Goal: Task Accomplishment & Management: Manage account settings

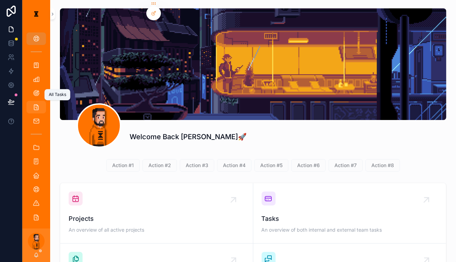
click at [35, 104] on span "scrollable content" at bounding box center [36, 107] width 7 height 7
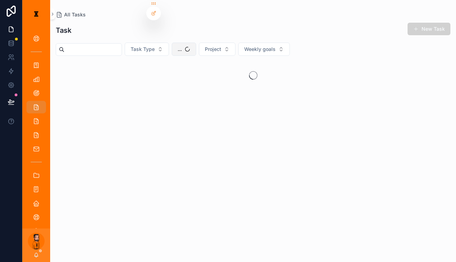
click at [178, 46] on span "..." at bounding box center [180, 49] width 4 height 7
click at [153, 88] on div "Eumar" at bounding box center [180, 93] width 84 height 11
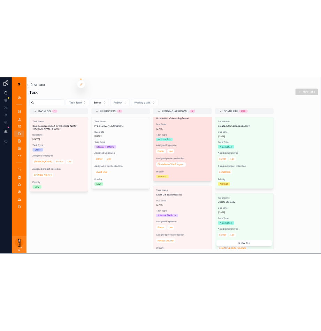
scroll to position [190, 0]
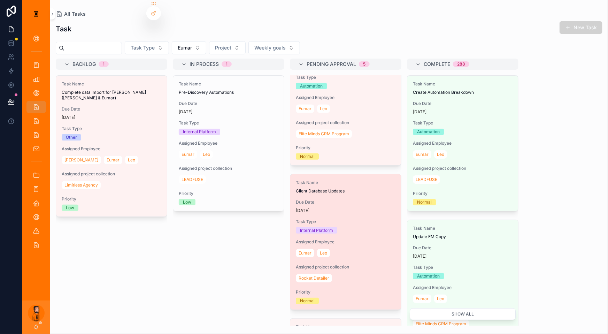
click at [319, 188] on span "Client Database Updates" at bounding box center [346, 191] width 100 height 6
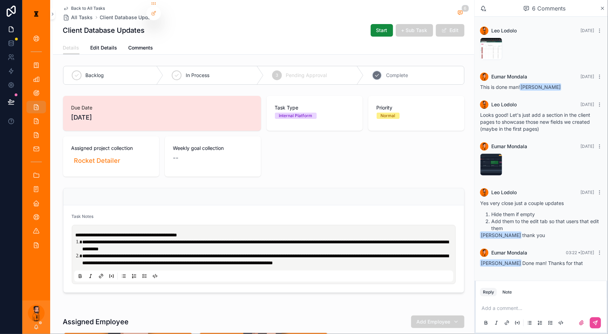
click at [386, 72] on span "Complete" at bounding box center [397, 75] width 22 height 7
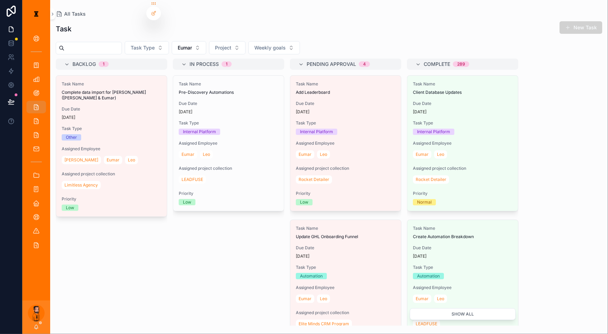
click at [319, 226] on span "Task Name" at bounding box center [346, 229] width 100 height 6
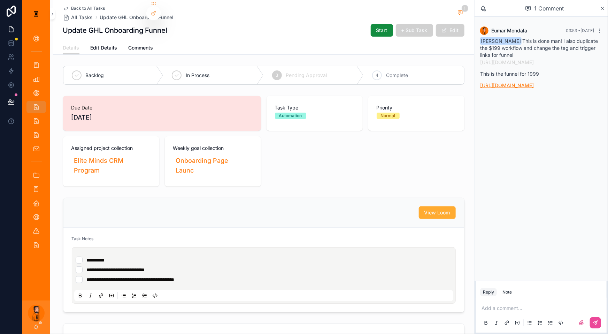
click at [456, 88] on link "[URL][DOMAIN_NAME]" at bounding box center [507, 85] width 54 height 6
click at [456, 60] on link "[URL][DOMAIN_NAME]" at bounding box center [507, 62] width 54 height 6
click at [456, 262] on p "scrollable content" at bounding box center [543, 308] width 122 height 7
click at [456, 262] on p "**********" at bounding box center [543, 305] width 122 height 14
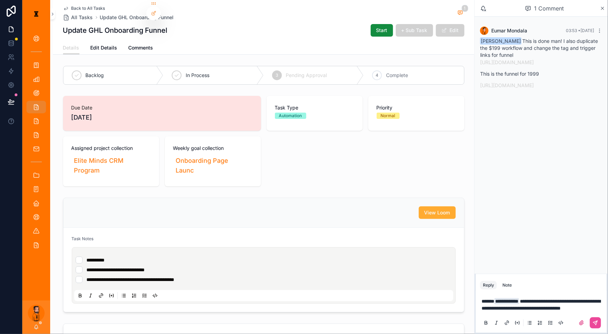
click at [456, 262] on p "**********" at bounding box center [543, 305] width 122 height 14
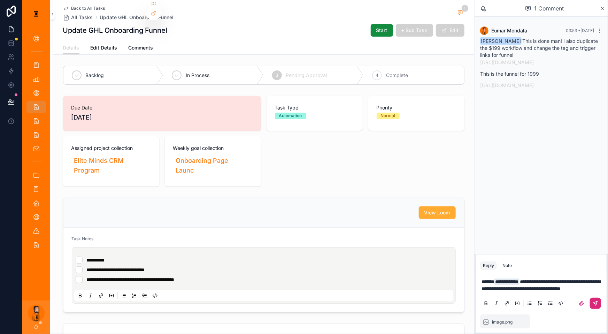
click at [456, 262] on icon "scrollable content" at bounding box center [596, 304] width 6 height 6
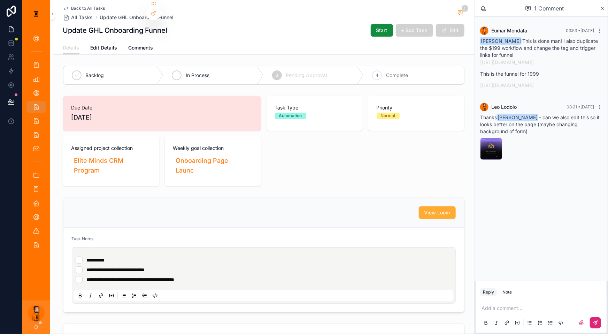
click at [242, 73] on div "In Process" at bounding box center [214, 75] width 100 height 18
click at [120, 4] on div "Back to All Tasks All Tasks Update GHL Onboarding Funnel 1 Update GHL Onboardin…" at bounding box center [264, 20] width 402 height 41
click at [105, 6] on span "Back to All Tasks" at bounding box center [88, 9] width 34 height 6
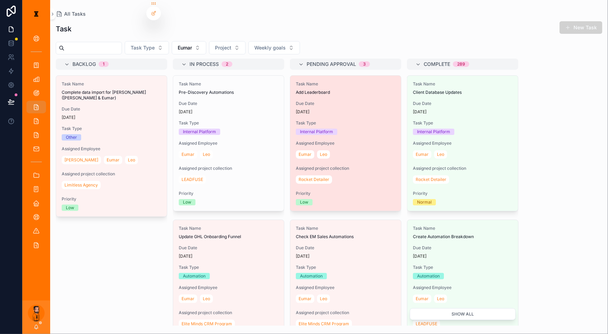
click at [296, 101] on span "Due Date" at bounding box center [346, 104] width 100 height 6
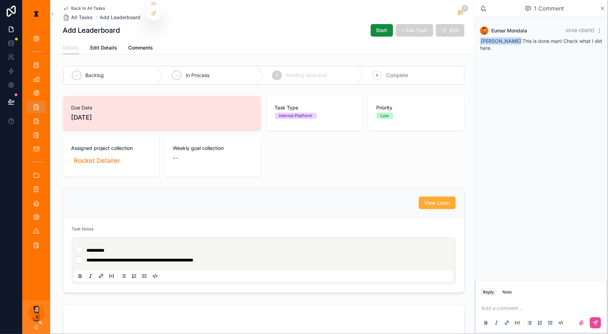
click at [456, 262] on p "scrollable content" at bounding box center [543, 308] width 122 height 7
click at [456, 262] on button "scrollable content" at bounding box center [595, 322] width 11 height 11
click at [427, 72] on div "4 Complete" at bounding box center [414, 75] width 100 height 18
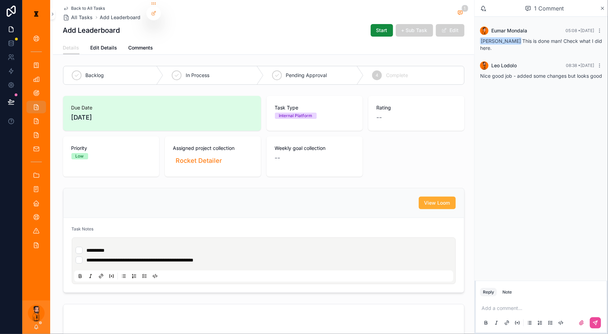
click at [105, 6] on span "Back to All Tasks" at bounding box center [88, 9] width 34 height 6
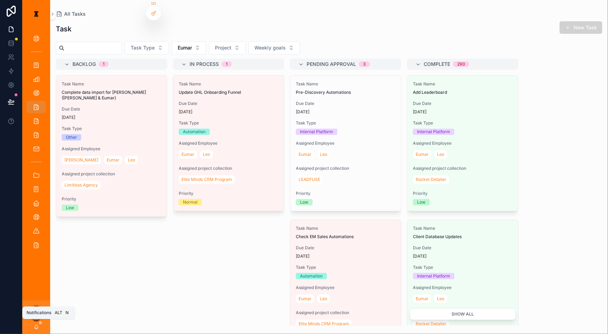
click at [33, 262] on icon "scrollable content" at bounding box center [36, 327] width 6 height 6
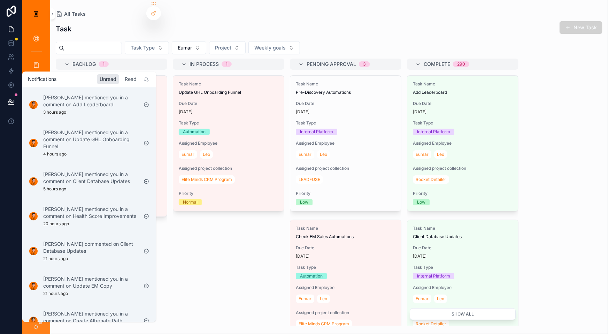
click at [122, 77] on div "Read" at bounding box center [130, 79] width 17 height 10
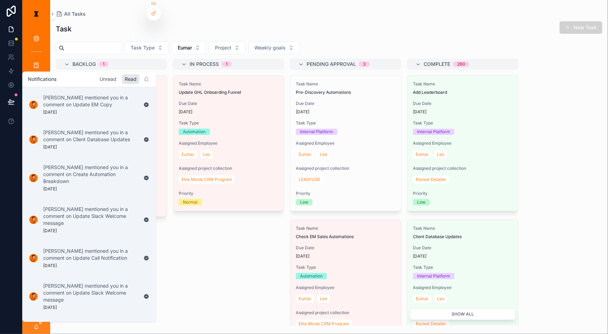
click at [97, 77] on div "Unread" at bounding box center [108, 79] width 22 height 10
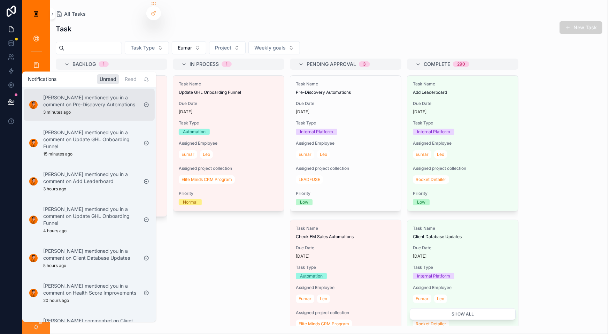
click at [94, 106] on div "[PERSON_NAME] mentioned you in a comment on Pre-Discovery Automations 3 minutes…" at bounding box center [90, 104] width 95 height 21
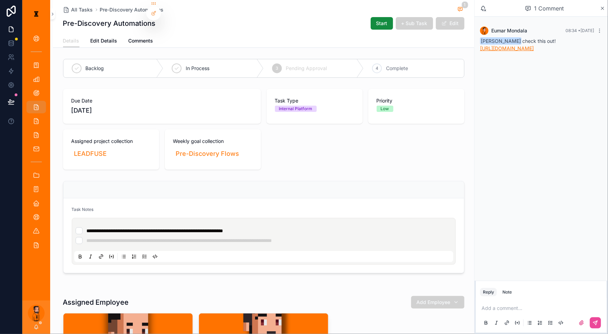
click at [456, 51] on link "[URL][DOMAIN_NAME]" at bounding box center [507, 48] width 54 height 6
click at [456, 51] on p "[URL][DOMAIN_NAME]" at bounding box center [541, 48] width 122 height 7
click at [456, 49] on link "[URL][DOMAIN_NAME]" at bounding box center [507, 48] width 54 height 6
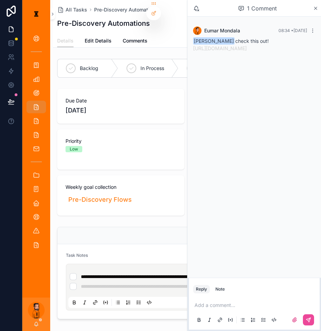
click at [245, 262] on p "scrollable content" at bounding box center [256, 305] width 122 height 7
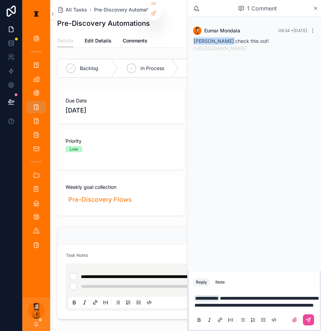
click at [292, 262] on span "**********" at bounding box center [256, 302] width 123 height 12
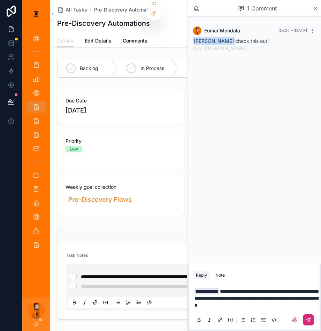
click at [310, 262] on button "scrollable content" at bounding box center [308, 320] width 11 height 11
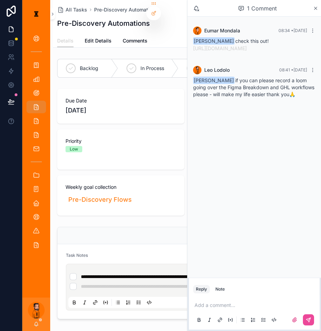
click at [167, 29] on div "All Tasks Pre-Discovery Automations 1 Pre-Discovery Automations Start + Sub Tas…" at bounding box center [187, 17] width 260 height 34
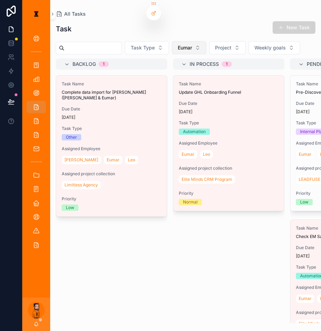
click at [187, 44] on button "Eumar" at bounding box center [189, 47] width 35 height 13
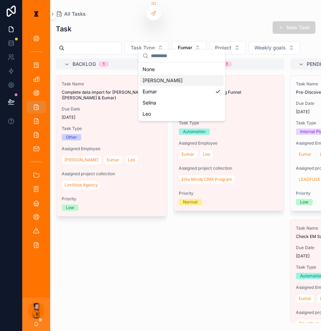
click at [174, 75] on div "[PERSON_NAME]" at bounding box center [182, 80] width 84 height 11
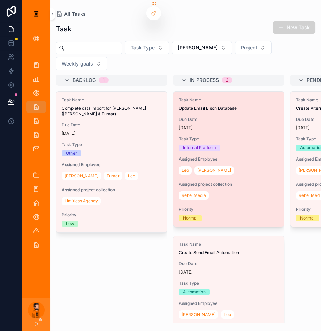
click at [214, 165] on div "[PERSON_NAME]" at bounding box center [229, 170] width 100 height 11
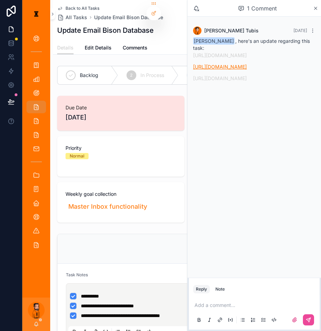
click at [242, 66] on link "[URL][DOMAIN_NAME]" at bounding box center [220, 67] width 54 height 6
click at [236, 81] on link "[URL][DOMAIN_NAME]" at bounding box center [220, 78] width 54 height 6
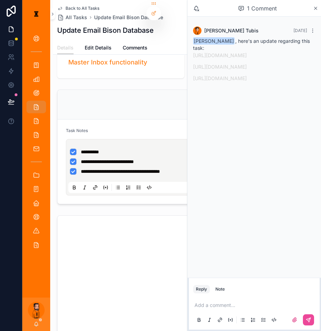
scroll to position [127, 0]
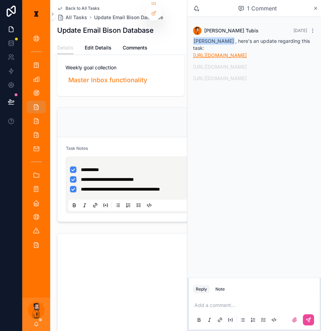
click at [247, 52] on link "[URL][DOMAIN_NAME]" at bounding box center [220, 55] width 54 height 6
click at [57, 7] on link "Back to All Tasks" at bounding box center [78, 9] width 42 height 6
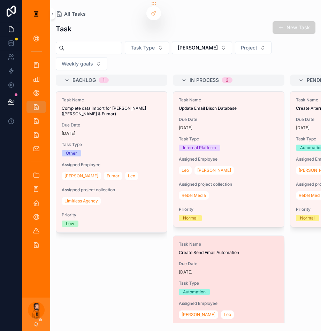
click at [196, 236] on div "Task Name Create Send Email Automation Due Date [DATE] Task Type Automation Ass…" at bounding box center [228, 303] width 111 height 135
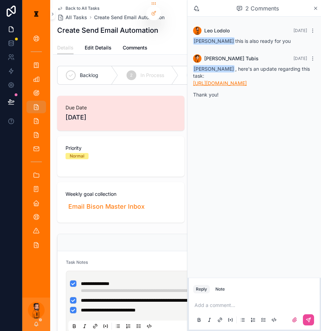
click at [247, 80] on link "[URL][DOMAIN_NAME]" at bounding box center [220, 83] width 54 height 6
click at [312, 8] on div "2 Comments" at bounding box center [257, 8] width 111 height 12
click at [313, 8] on icon "scrollable content" at bounding box center [315, 9] width 5 height 6
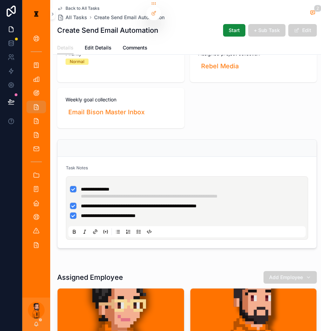
scroll to position [95, 0]
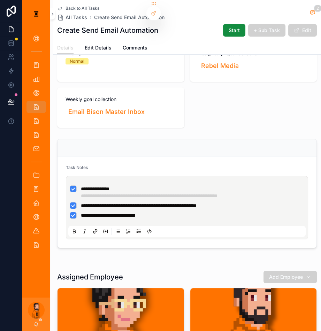
drag, startPoint x: 177, startPoint y: 122, endPoint x: 174, endPoint y: 126, distance: 4.7
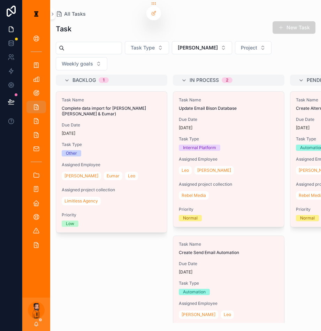
drag, startPoint x: 167, startPoint y: 318, endPoint x: 215, endPoint y: 314, distance: 48.0
click at [218, 262] on div "Task Name Update Email Bison Database Due Date [DATE] Task Type Internal Platfo…" at bounding box center [229, 207] width 112 height 232
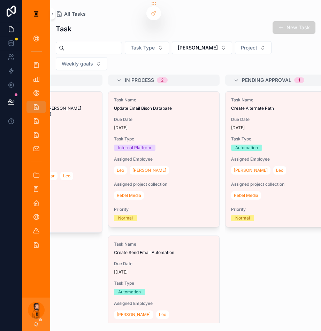
scroll to position [0, 66]
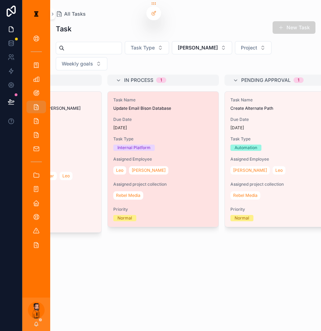
click at [141, 97] on span "Task Name" at bounding box center [163, 100] width 100 height 6
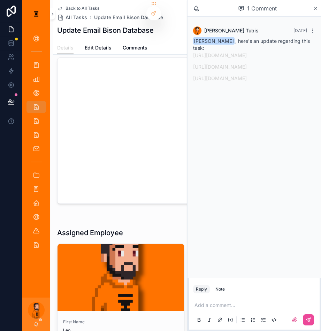
scroll to position [317, 0]
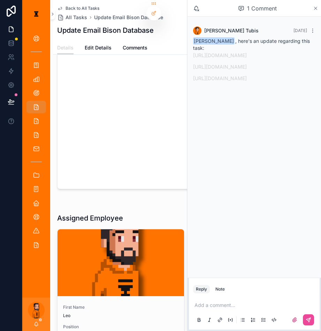
click at [316, 8] on icon "scrollable content" at bounding box center [315, 9] width 5 height 6
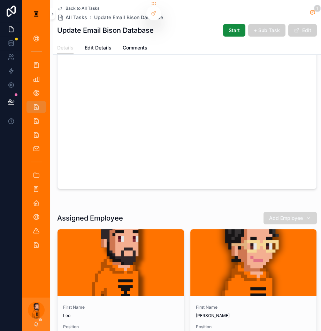
click at [281, 212] on button "Add Employee" at bounding box center [290, 218] width 53 height 13
click at [258, 199] on div "Eumar" at bounding box center [278, 199] width 84 height 11
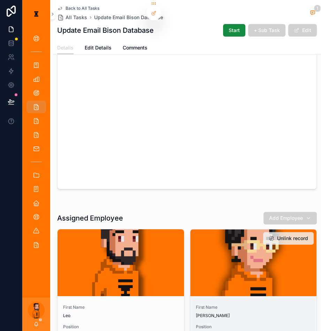
click at [280, 232] on button "Unlink record" at bounding box center [288, 238] width 51 height 13
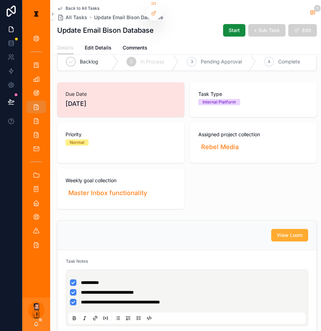
scroll to position [31, 0]
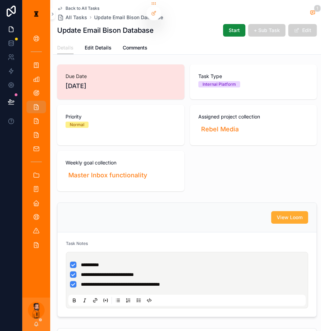
click at [179, 262] on li "**********" at bounding box center [187, 284] width 235 height 7
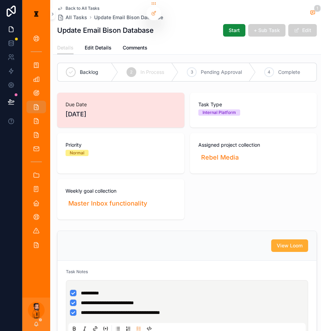
scroll to position [0, 0]
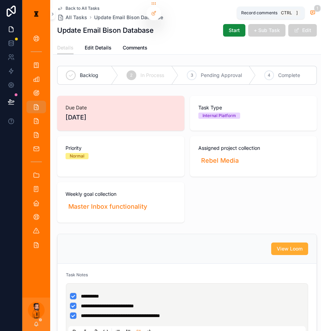
click at [310, 11] on icon "scrollable content" at bounding box center [313, 13] width 6 height 6
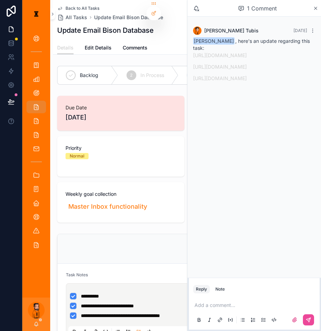
click at [249, 262] on div "Add a comment..." at bounding box center [254, 312] width 122 height 29
click at [249, 262] on p "scrollable content" at bounding box center [256, 305] width 122 height 7
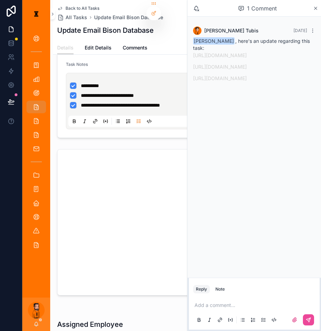
scroll to position [222, 0]
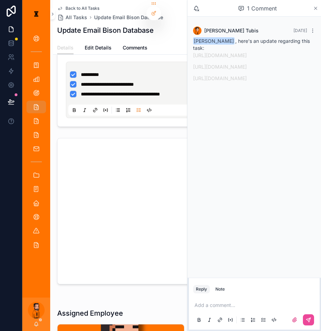
click at [314, 10] on div "1 Comment" at bounding box center [255, 8] width 134 height 17
click at [317, 8] on icon "scrollable content" at bounding box center [316, 8] width 3 height 3
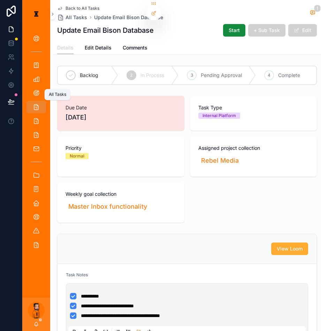
click at [33, 104] on span "scrollable content" at bounding box center [36, 107] width 7 height 7
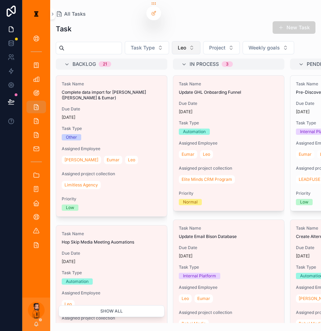
click at [186, 41] on button "Leo" at bounding box center [186, 47] width 29 height 13
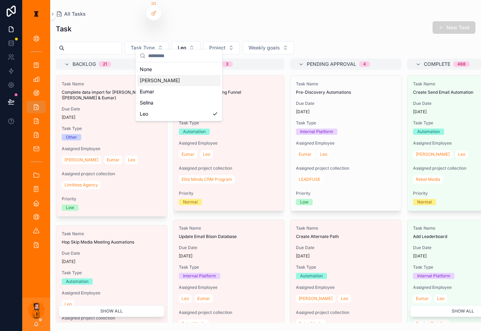
click at [174, 77] on div "[PERSON_NAME]" at bounding box center [179, 80] width 84 height 11
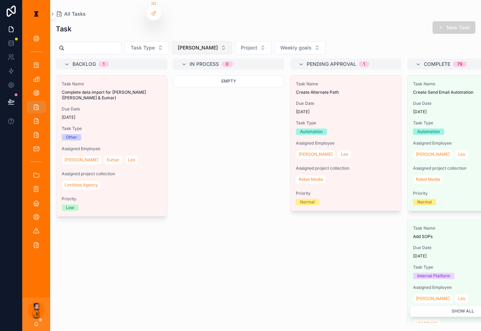
click at [190, 41] on button "[PERSON_NAME]" at bounding box center [202, 47] width 60 height 13
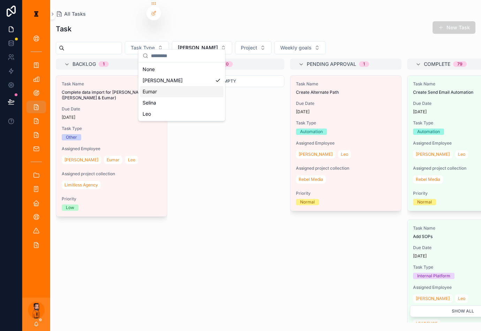
click at [178, 87] on div "Eumar" at bounding box center [182, 91] width 84 height 11
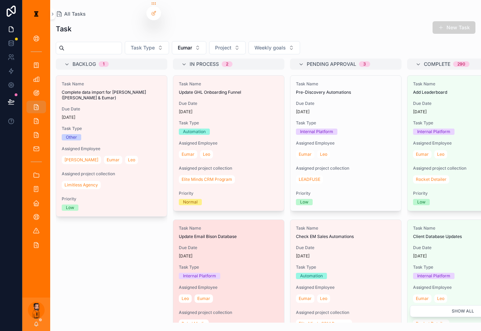
click at [211, 245] on span "Due Date" at bounding box center [229, 248] width 100 height 6
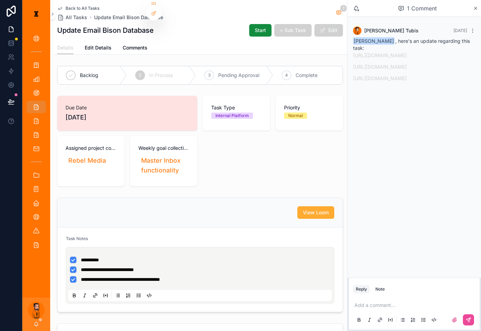
click at [35, 262] on div "[PERSON_NAME]" at bounding box center [36, 314] width 28 height 33
click at [33, 262] on div "[PERSON_NAME]" at bounding box center [36, 314] width 28 height 33
click at [35, 262] on icon "scrollable content" at bounding box center [37, 323] width 4 height 3
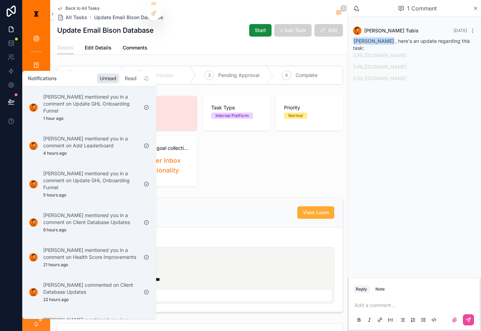
click at [122, 80] on div "Read" at bounding box center [130, 79] width 17 height 10
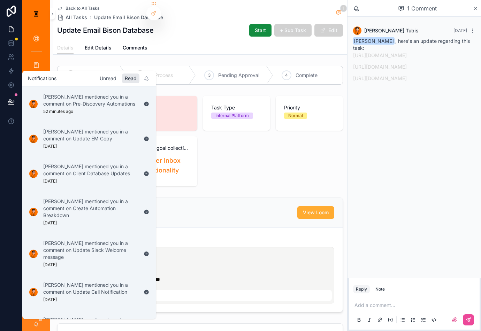
click at [97, 80] on div "Unread" at bounding box center [108, 79] width 22 height 10
